Goal: Task Accomplishment & Management: Complete application form

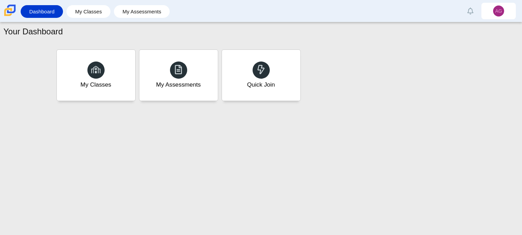
click at [220, 118] on div "Your Dashboard My Classes My Assessments Quick Join" at bounding box center [261, 128] width 522 height 213
click at [258, 60] on div "Quick Join" at bounding box center [260, 75] width 81 height 53
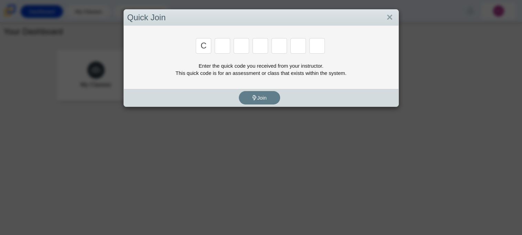
type input "c"
type input "x"
type input "d"
type input "c"
type input "6"
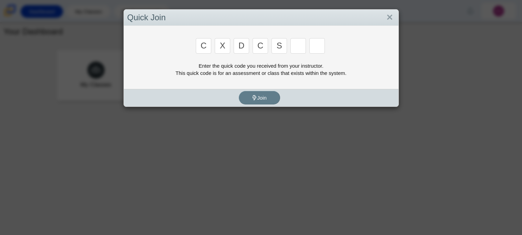
type input "s"
type input "6"
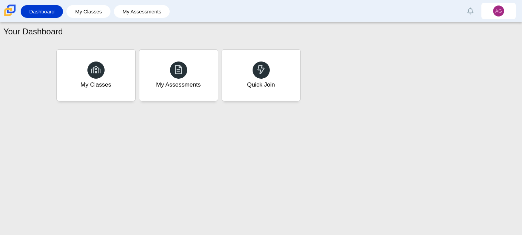
type input "s"
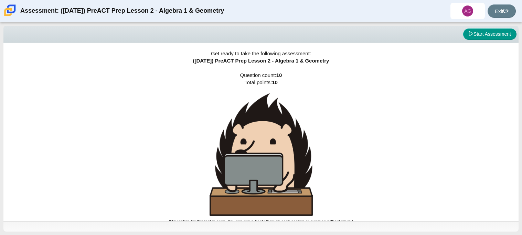
scroll to position [4, 0]
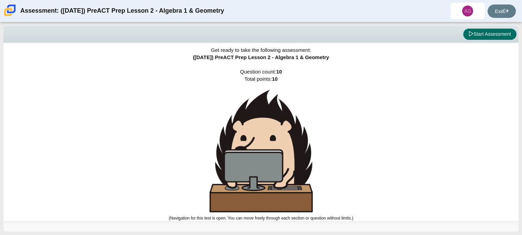
click at [479, 32] on button "Start Assessment" at bounding box center [489, 35] width 53 height 12
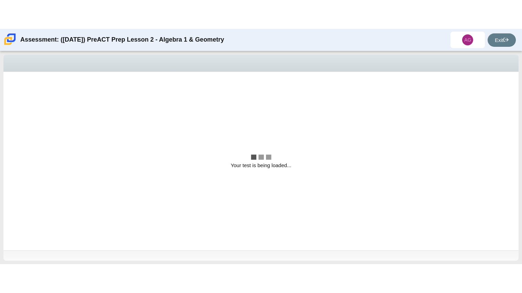
scroll to position [0, 0]
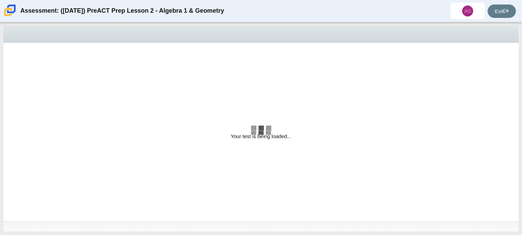
select select "bbf5d072-3e0b-44c4-9a12-6e7c9033f65b"
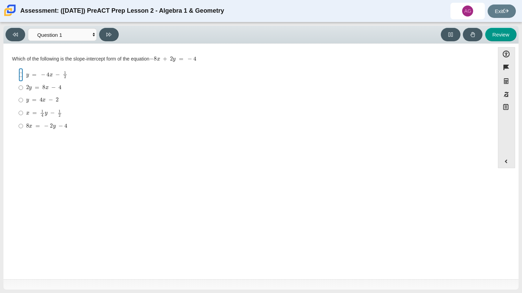
click at [19, 72] on input "y = − 4 x − 1 2 y = − 4 x − 1 2" at bounding box center [21, 74] width 4 height 13
radio input "true"
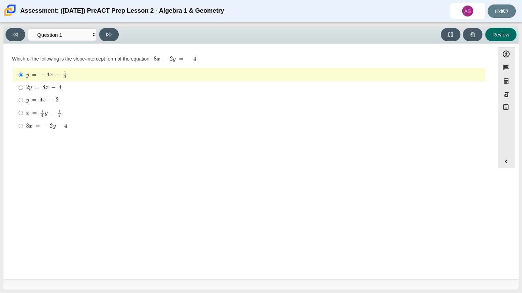
click at [499, 35] on button "Review" at bounding box center [500, 34] width 31 height 13
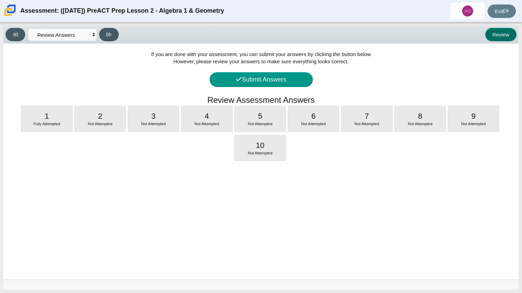
click at [503, 35] on button "Review" at bounding box center [500, 34] width 31 height 13
click at [53, 33] on select "Questions Question 1 Question 2 Question 3 Question 4 Question 5 Question 6 Que…" at bounding box center [62, 34] width 69 height 13
click at [28, 28] on select "Questions Question 1 Question 2 Question 3 Question 4 Question 5 Question 6 Que…" at bounding box center [62, 34] width 69 height 13
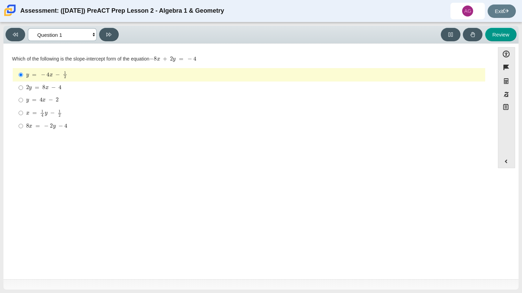
click at [55, 36] on select "Questions Question 1 Question 2 Question 3 Question 4 Question 5 Question 6 Que…" at bounding box center [62, 34] width 69 height 13
select select "ed62e223-81bd-4cbf-ab48-ab975844bd1f"
click at [28, 28] on select "Questions Question 1 Question 2 Question 3 Question 4 Question 5 Question 6 Que…" at bounding box center [62, 34] width 69 height 13
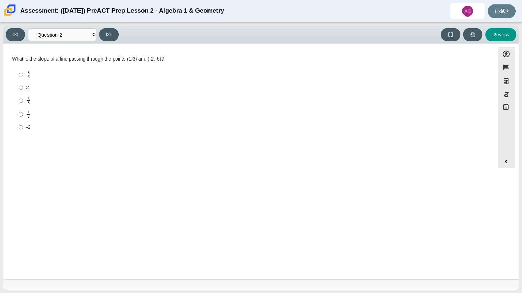
click at [30, 103] on mjx-frac "Assessment items" at bounding box center [28, 100] width 4 height 7
click at [23, 103] on input "3 8 3 eighths" at bounding box center [21, 100] width 4 height 13
radio input "true"
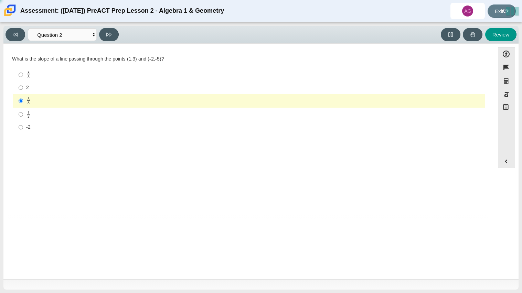
click at [30, 113] on mjx-frac "Assessment items" at bounding box center [28, 114] width 4 height 7
click at [23, 113] on input "1 2 1 half" at bounding box center [21, 114] width 4 height 13
radio input "true"
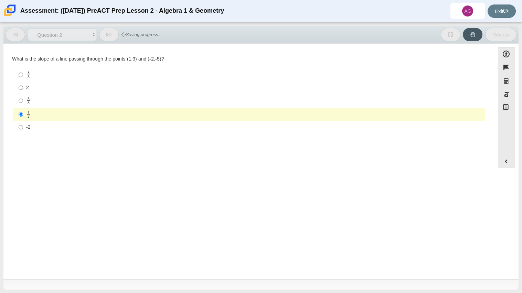
click at [27, 105] on mjx-container "3 8" at bounding box center [28, 100] width 4 height 13
click at [23, 105] on input "3 8 3 eighths" at bounding box center [21, 100] width 4 height 13
radio input "true"
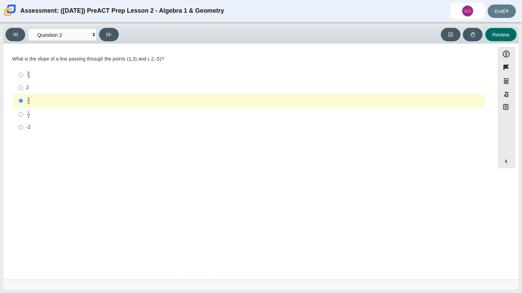
click at [505, 40] on button "Review" at bounding box center [500, 34] width 31 height 13
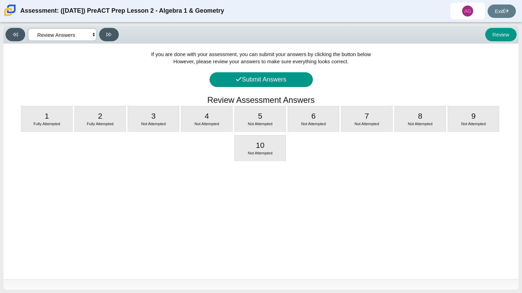
click at [79, 31] on select "Questions Question 1 Question 2 Question 3 Question 4 Question 5 Question 6 Que…" at bounding box center [62, 34] width 69 height 13
click at [28, 28] on select "Questions Question 1 Question 2 Question 3 Question 4 Question 5 Question 6 Que…" at bounding box center [62, 34] width 69 height 13
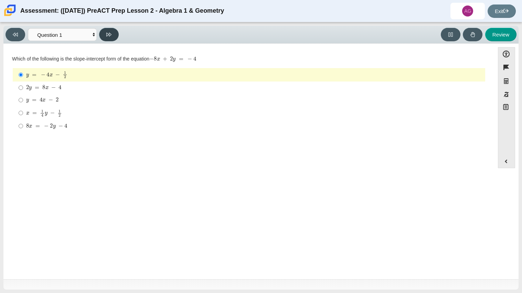
click at [103, 34] on button at bounding box center [109, 34] width 20 height 13
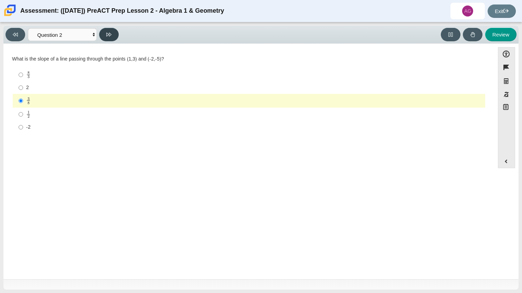
click at [103, 34] on button at bounding box center [109, 34] width 20 height 13
select select "97f4f5fa-a52e-4fed-af51-565bfcdf47cb"
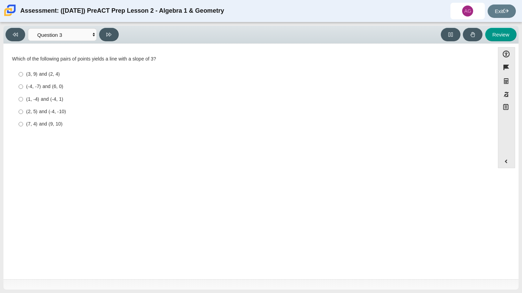
click at [56, 123] on div "(7, 4) and (9, 10)" at bounding box center [254, 124] width 456 height 7
click at [23, 123] on input "(7, 4) and (9, 10) (7, 4) and (9, 10)" at bounding box center [21, 124] width 4 height 12
radio input "true"
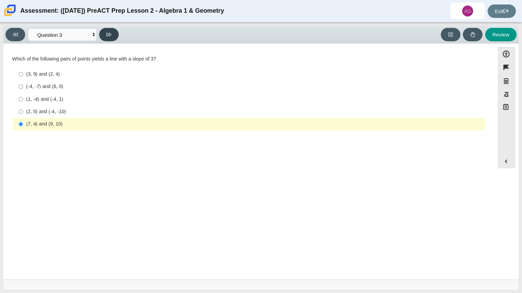
click at [111, 35] on icon at bounding box center [108, 34] width 5 height 5
select select "89427bb7-e313-4f00-988f-8b8255897029"
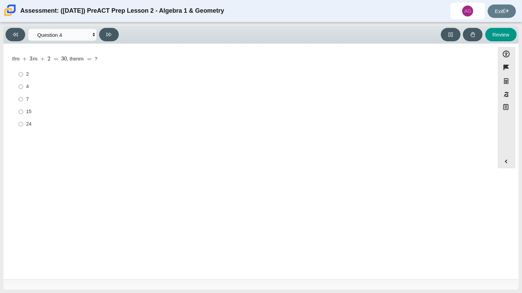
click at [32, 109] on div "15" at bounding box center [254, 111] width 456 height 7
click at [23, 109] on input "15 15" at bounding box center [21, 112] width 4 height 12
radio input "true"
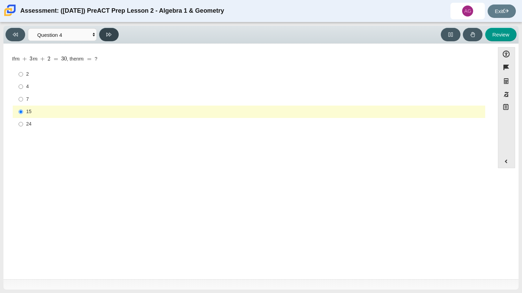
click at [107, 34] on icon at bounding box center [108, 34] width 5 height 5
select select "489dcffd-4e6a-49cf-a9d6-ad1d4a911a4e"
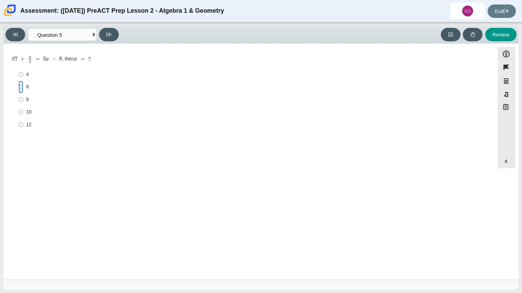
click at [21, 87] on input "6 6" at bounding box center [21, 87] width 4 height 12
radio input "true"
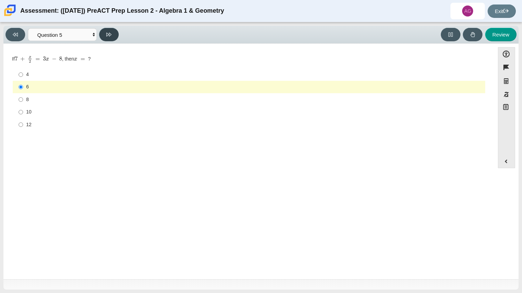
click at [109, 36] on icon at bounding box center [108, 34] width 5 height 5
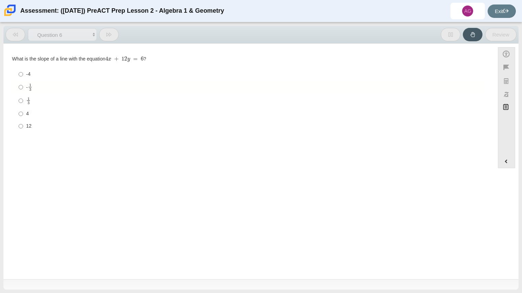
click at [109, 36] on icon at bounding box center [108, 34] width 5 height 5
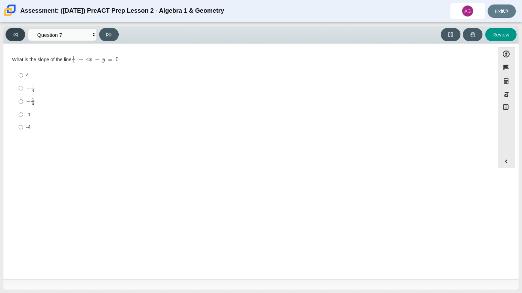
click at [19, 35] on button at bounding box center [16, 34] width 20 height 13
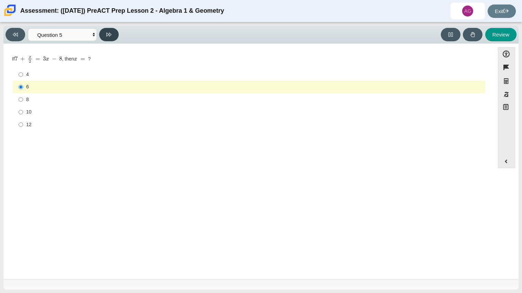
click at [111, 31] on button at bounding box center [109, 34] width 20 height 13
select select "210571de-36a6-4d8e-a361-ceff8ef801dc"
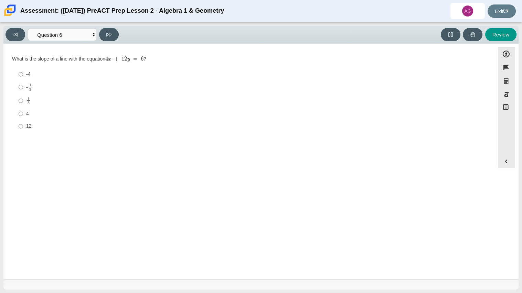
click at [29, 123] on div "12" at bounding box center [254, 126] width 456 height 7
click at [23, 123] on input "12 12" at bounding box center [21, 126] width 4 height 12
radio input "true"
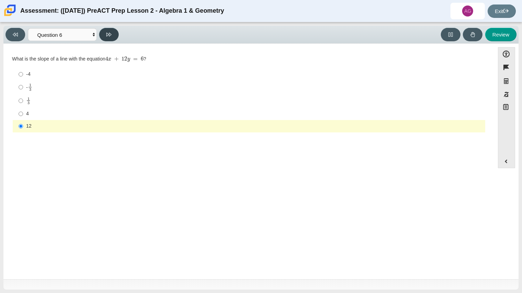
click at [109, 33] on icon at bounding box center [108, 35] width 5 height 4
select select "ec95ace6-bebc-42b8-9428-40567494d4da"
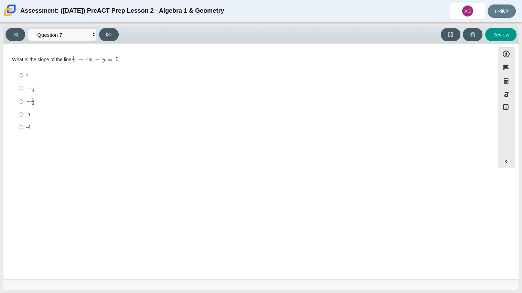
click at [25, 107] on label "− 1 3 negative 1 third" at bounding box center [249, 101] width 471 height 13
click at [23, 107] on input "− 1 3 negative 1 third" at bounding box center [21, 101] width 4 height 13
radio input "true"
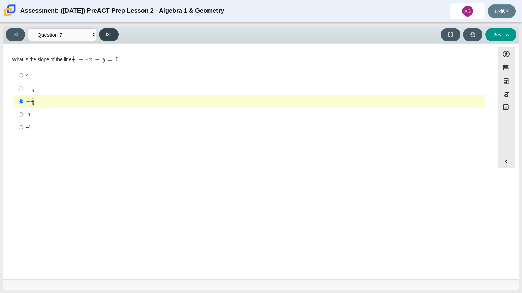
click at [110, 39] on button at bounding box center [109, 34] width 20 height 13
select select "ce81fe10-bf29-4b5e-8bd7-4f47f2fed4d8"
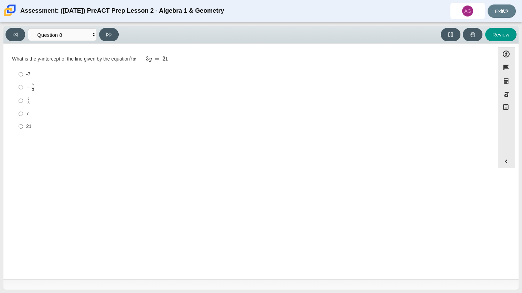
click at [16, 128] on label "21 21" at bounding box center [249, 126] width 471 height 12
click at [19, 128] on input "21 21" at bounding box center [21, 126] width 4 height 12
radio input "true"
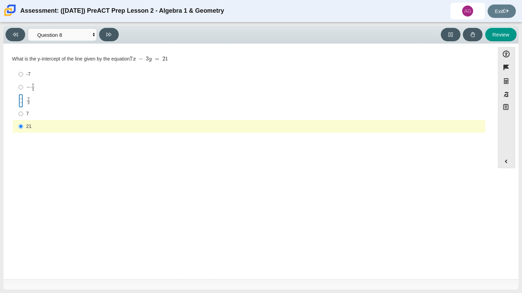
click at [20, 102] on input "7 3 7 thirds" at bounding box center [21, 100] width 4 height 13
radio input "true"
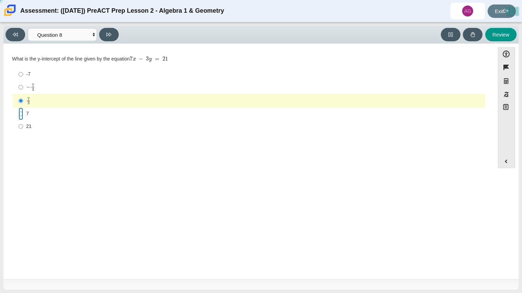
click at [22, 116] on input "7 7" at bounding box center [21, 114] width 4 height 12
radio input "true"
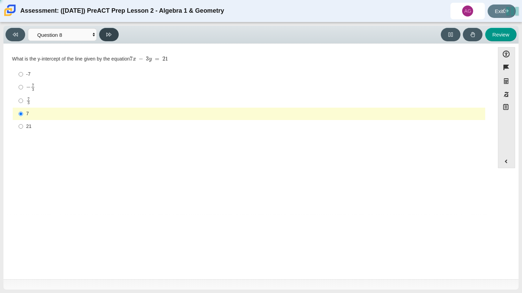
click at [112, 33] on button at bounding box center [109, 34] width 20 height 13
select select "14773eaf-2ca1-47ae-afe7-a624a56f34b3"
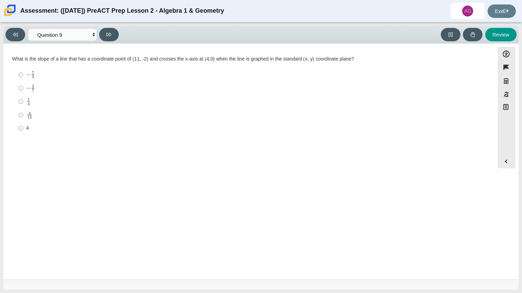
click at [26, 111] on mjx-math "Assessment items" at bounding box center [29, 115] width 7 height 8
click at [23, 111] on input "4 13 4 over 13" at bounding box center [21, 114] width 4 height 13
radio input "true"
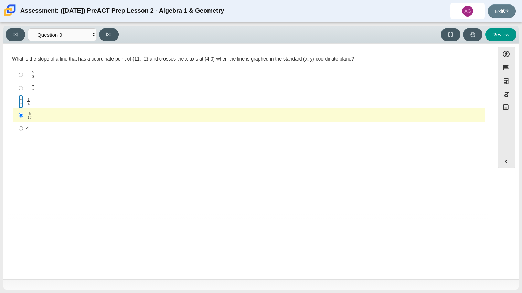
click at [19, 101] on input "1 4 1 fourth" at bounding box center [21, 101] width 4 height 13
radio input "true"
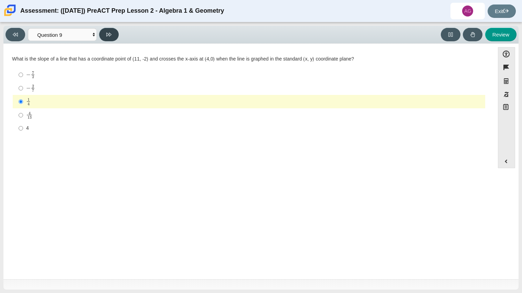
click at [107, 38] on button at bounding box center [109, 34] width 20 height 13
select select "96b71634-eacb-4f7e-8aef-411727d9bcba"
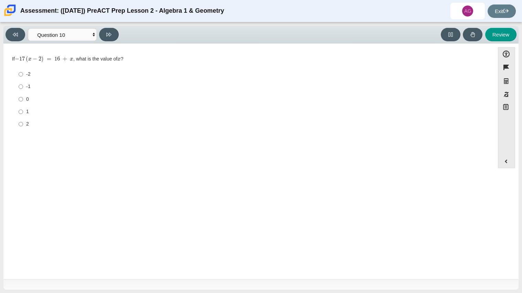
click at [30, 129] on label "2 2" at bounding box center [249, 124] width 471 height 12
click at [23, 129] on input "2 2" at bounding box center [21, 124] width 4 height 12
radio input "true"
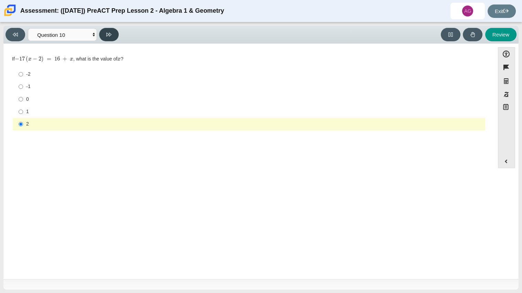
click at [115, 35] on button at bounding box center [109, 34] width 20 height 13
select select "review"
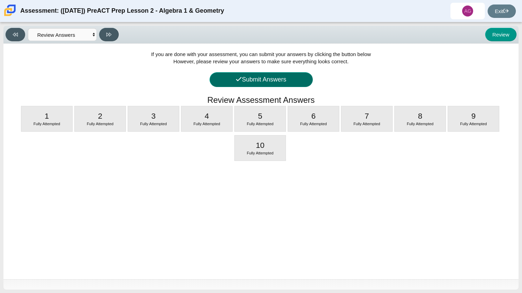
click at [254, 77] on button "Submit Answers" at bounding box center [260, 79] width 103 height 15
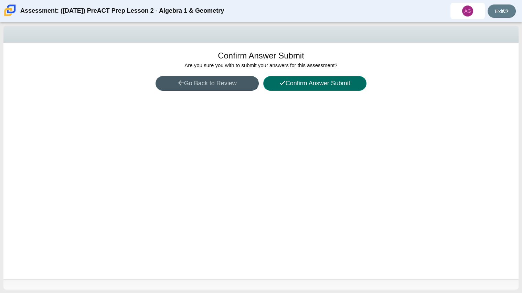
click at [337, 83] on button "Confirm Answer Submit" at bounding box center [314, 83] width 103 height 15
